Goal: Check status: Check status

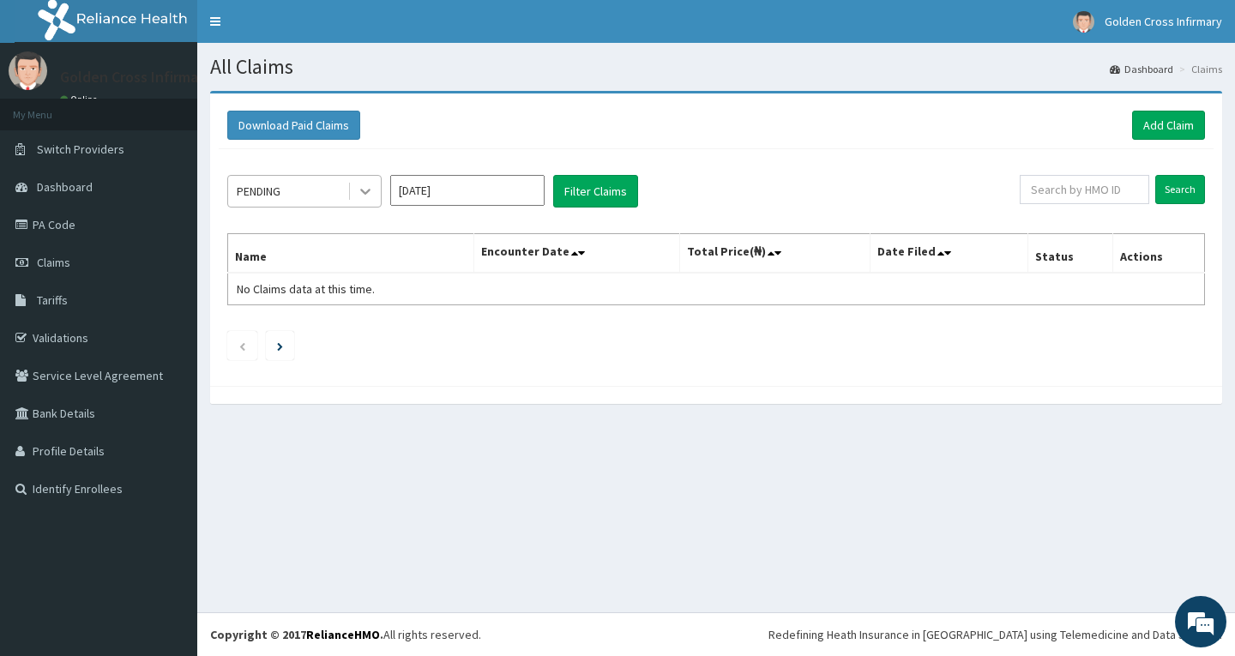
click at [359, 185] on icon at bounding box center [365, 191] width 17 height 17
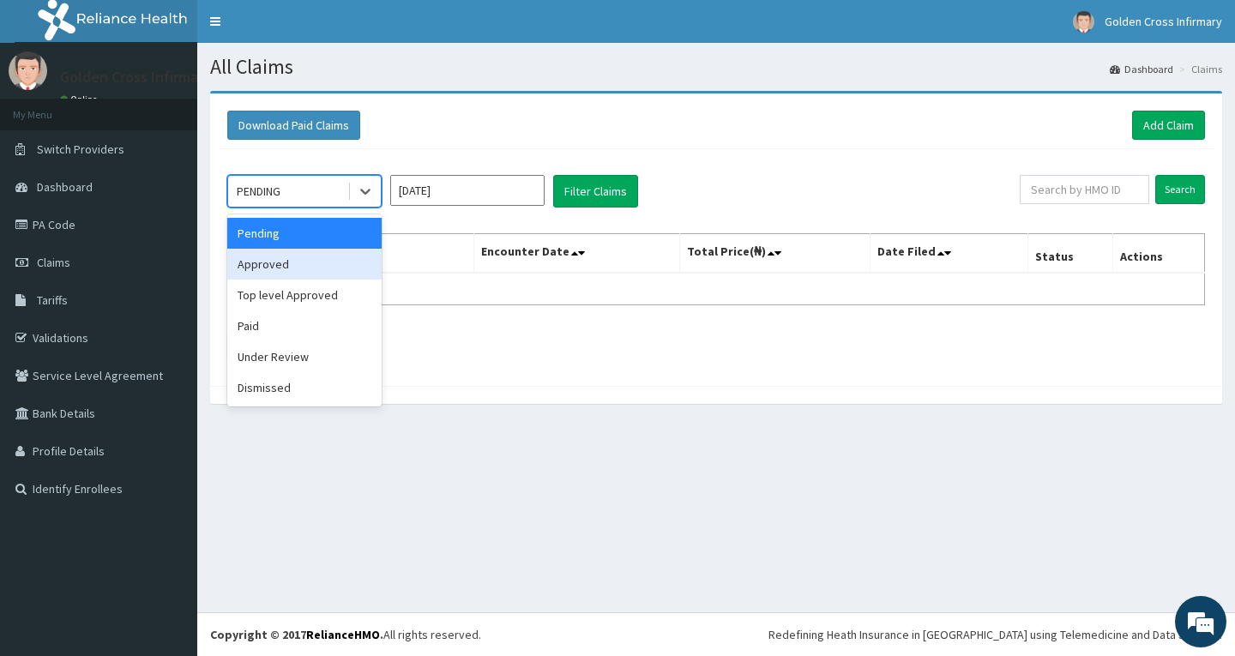
drag, startPoint x: 334, startPoint y: 259, endPoint x: 431, endPoint y: 207, distance: 110.1
click at [335, 259] on div "Approved" at bounding box center [304, 264] width 154 height 31
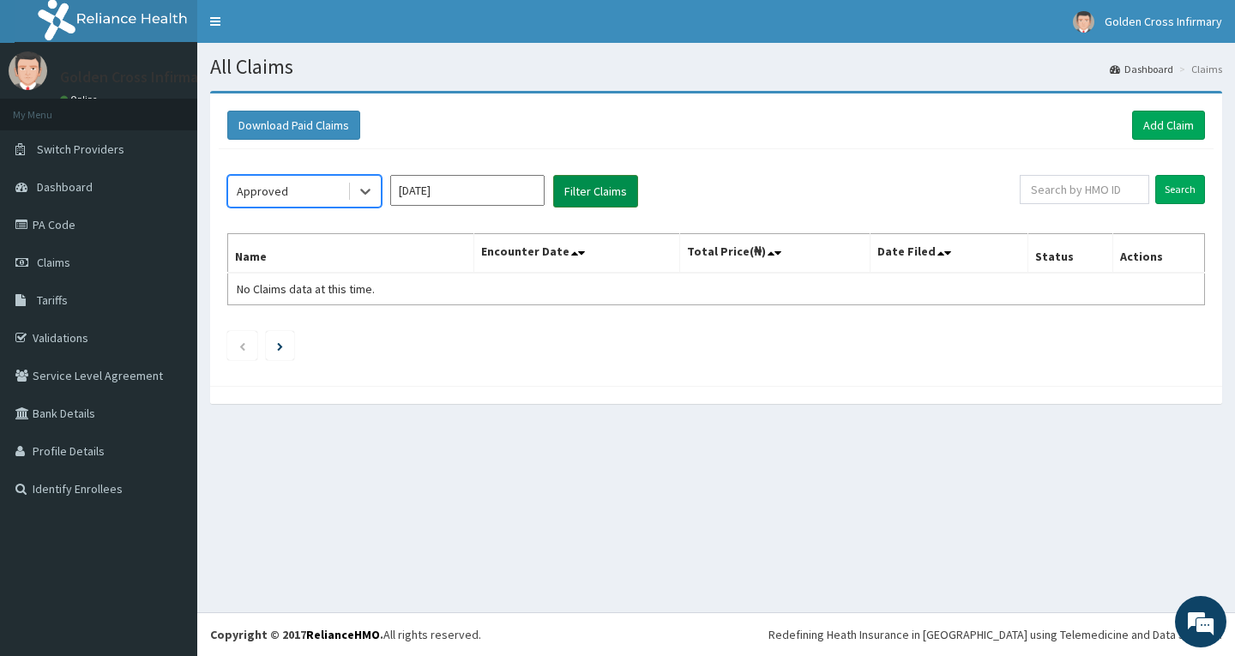
click at [581, 201] on button "Filter Claims" at bounding box center [595, 191] width 85 height 33
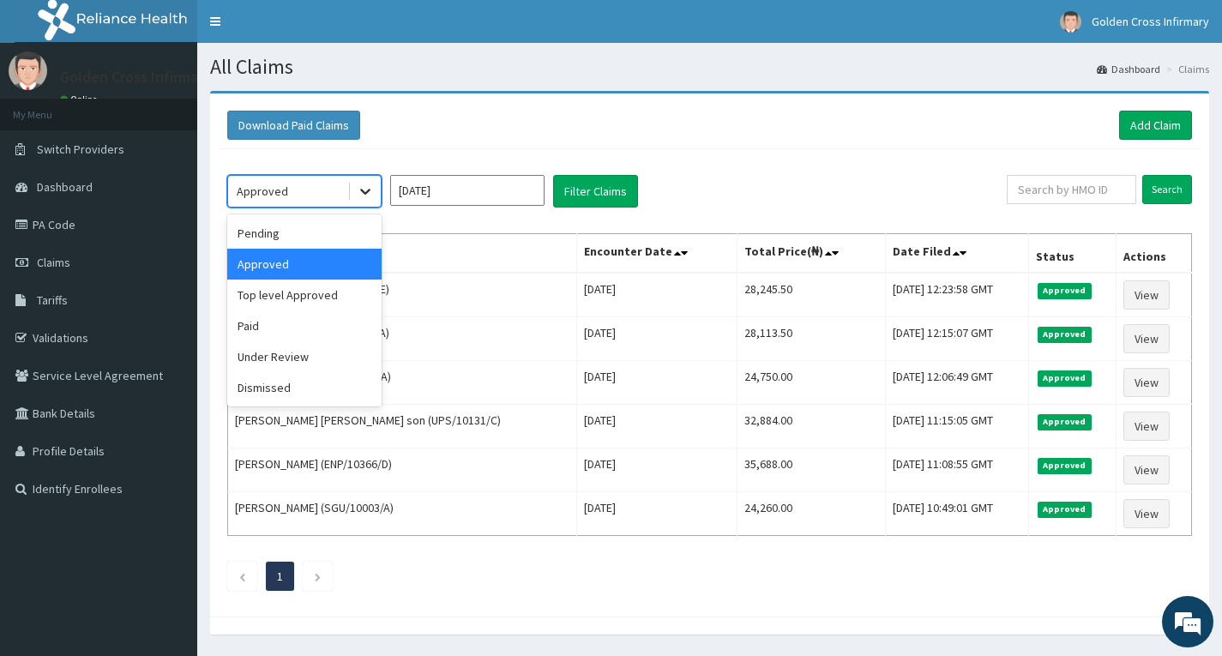
click at [375, 190] on div at bounding box center [365, 191] width 31 height 31
click at [337, 330] on div "Paid" at bounding box center [304, 325] width 154 height 31
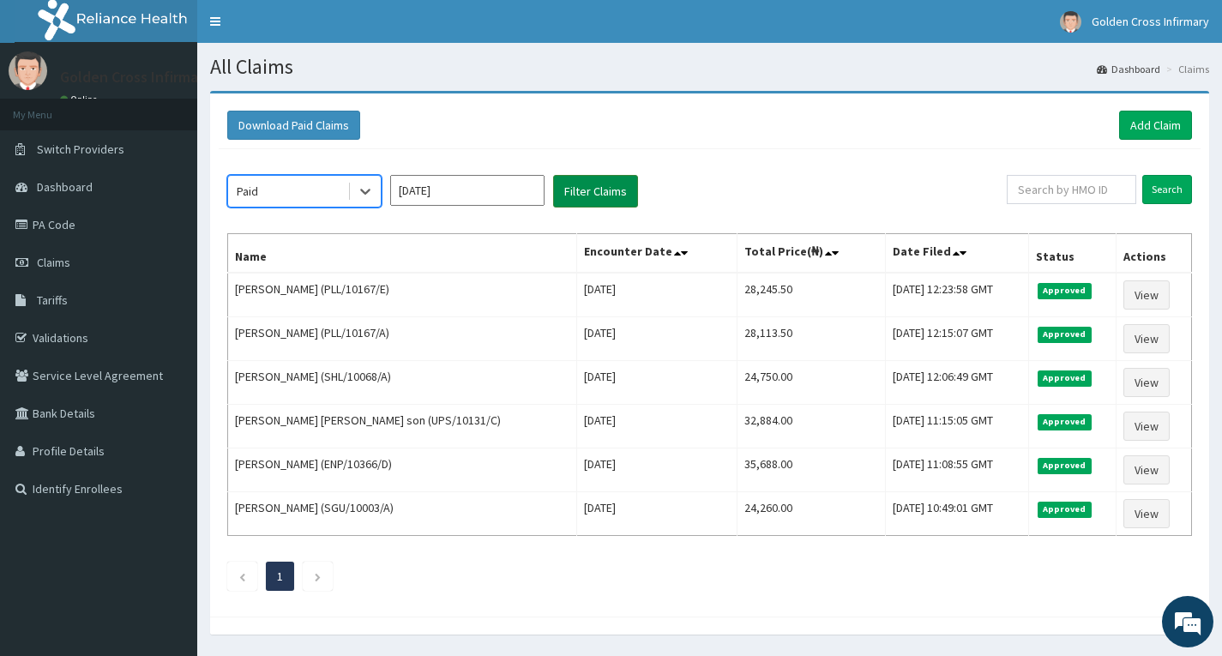
click at [581, 195] on button "Filter Claims" at bounding box center [595, 191] width 85 height 33
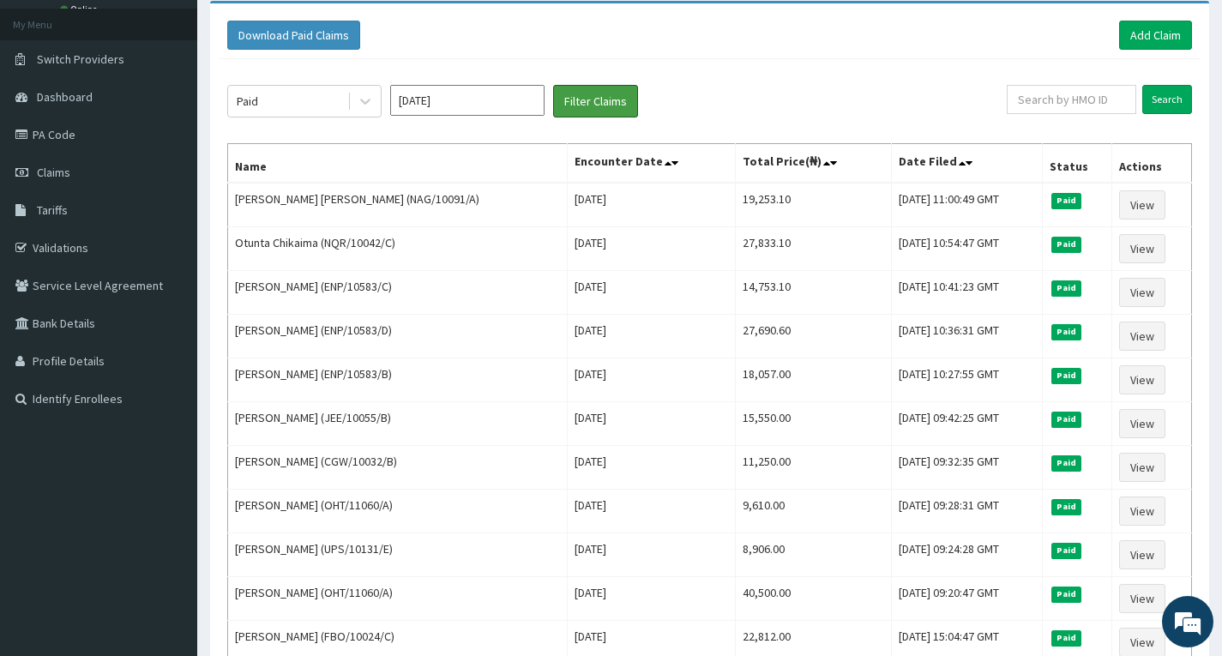
scroll to position [86, 0]
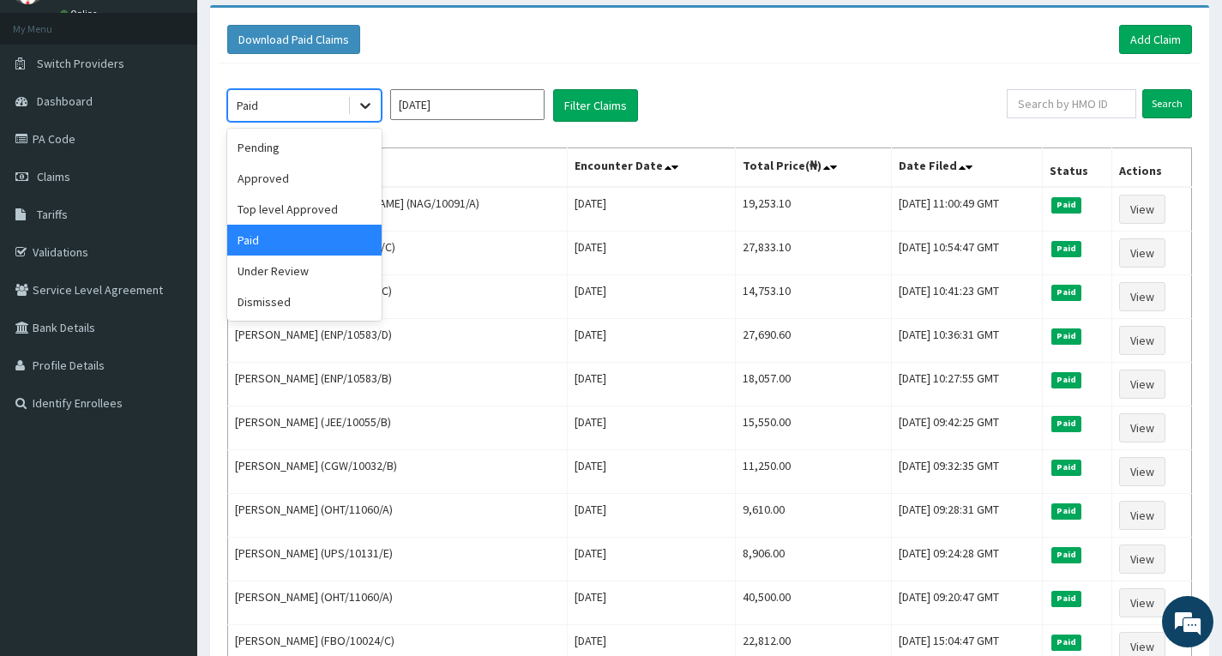
click at [371, 108] on icon at bounding box center [365, 105] width 17 height 17
click at [355, 271] on div "Under Review" at bounding box center [304, 270] width 154 height 31
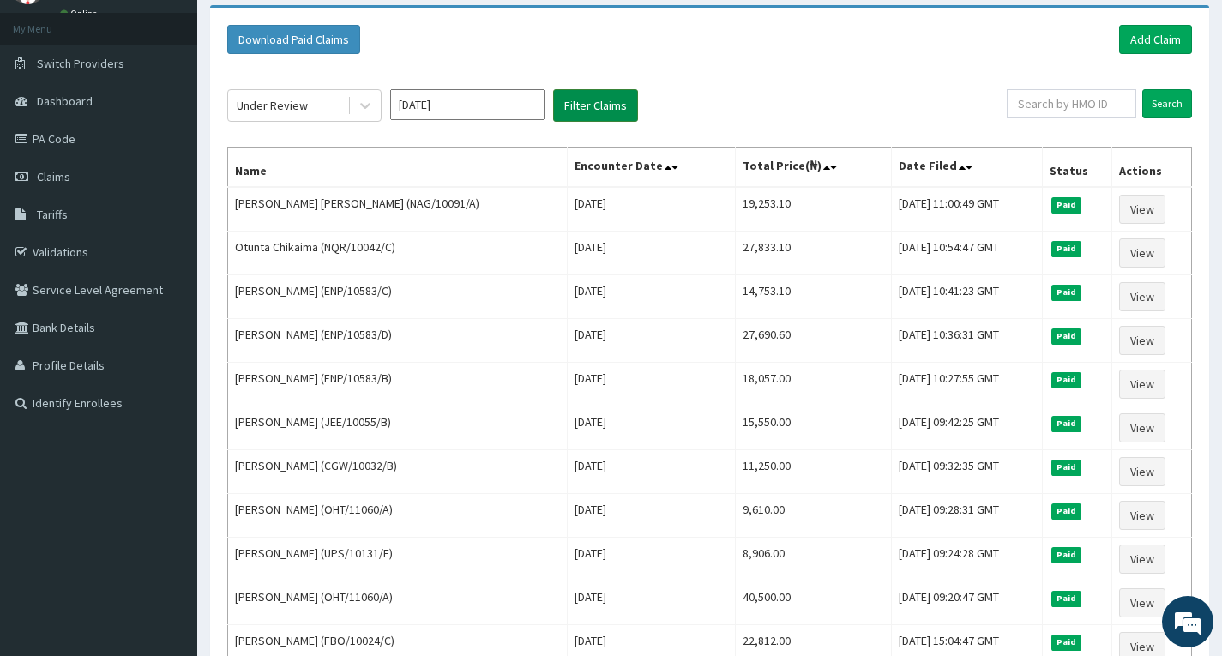
click at [568, 102] on button "Filter Claims" at bounding box center [595, 105] width 85 height 33
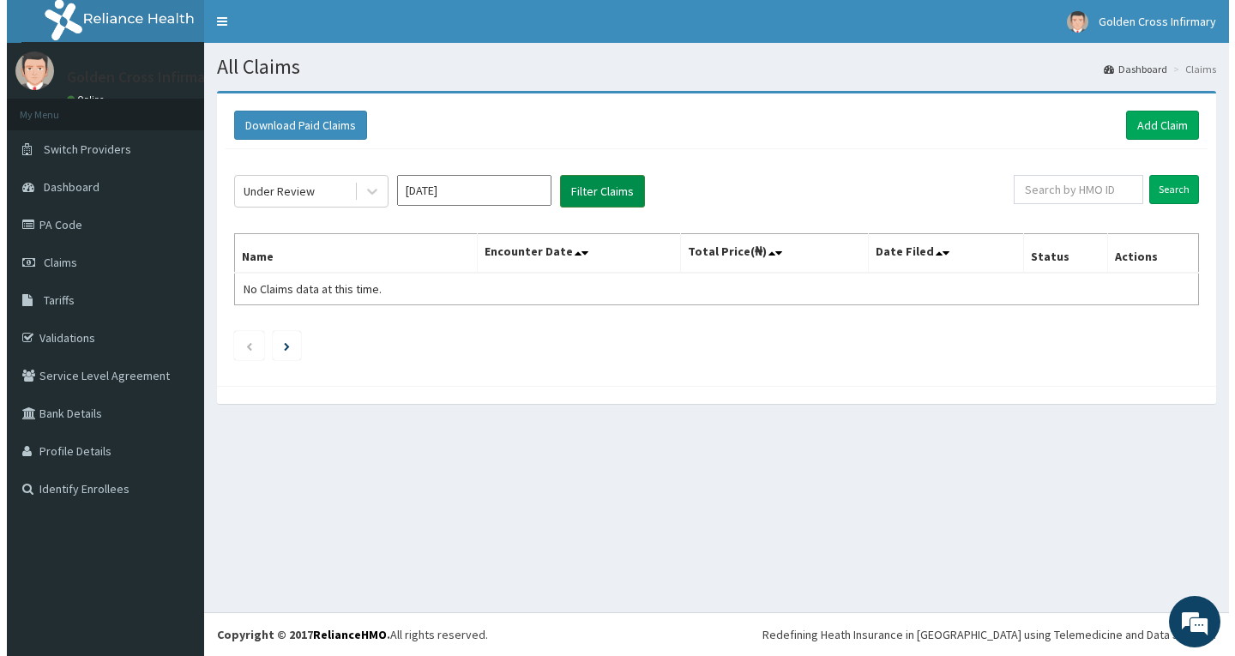
scroll to position [0, 0]
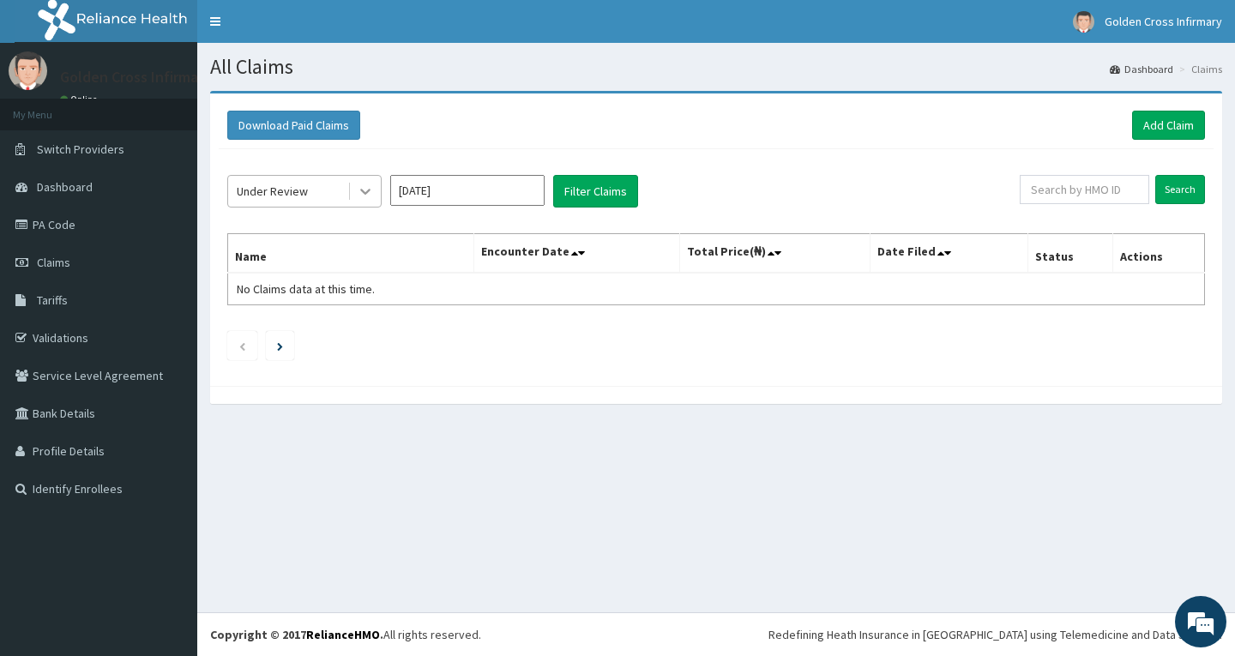
click at [375, 192] on div at bounding box center [365, 191] width 31 height 31
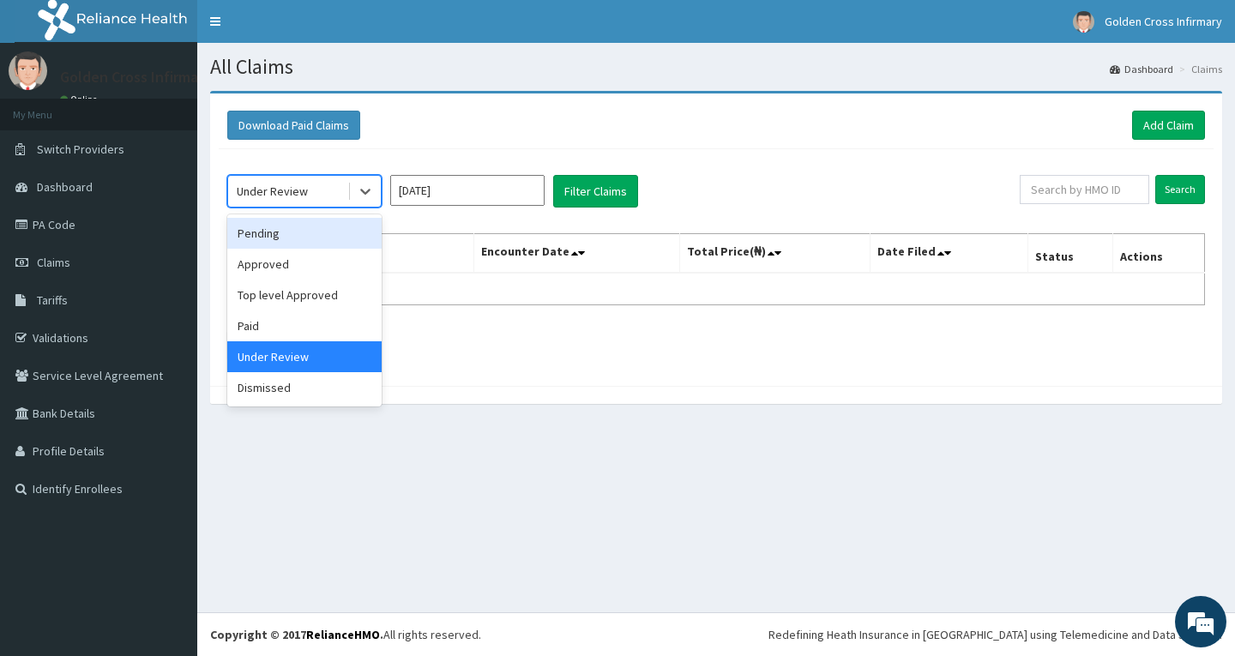
click at [333, 240] on div "Pending" at bounding box center [304, 233] width 154 height 31
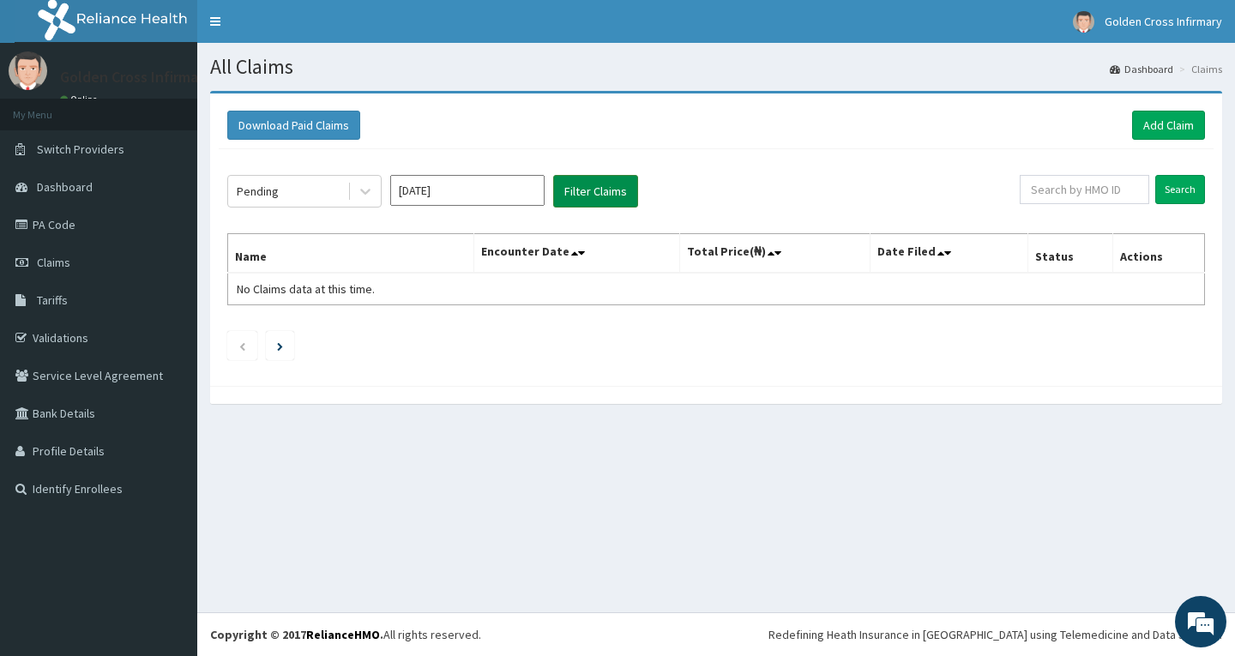
click at [586, 195] on button "Filter Claims" at bounding box center [595, 191] width 85 height 33
click at [594, 196] on button "Filter Claims" at bounding box center [595, 191] width 85 height 33
